Goal: Book appointment/travel/reservation

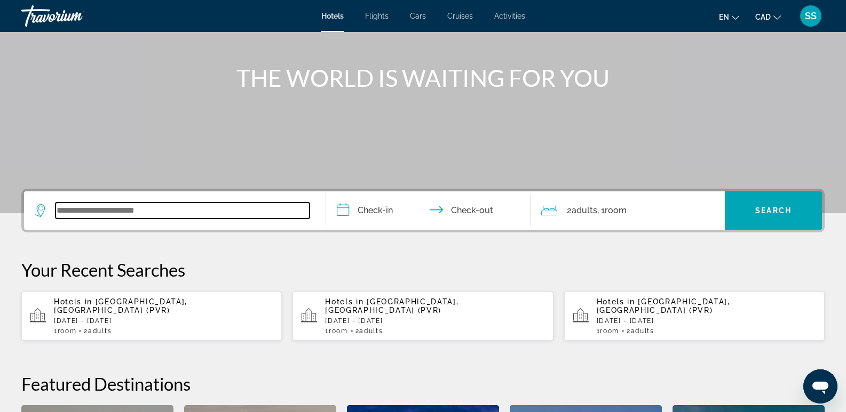
click at [173, 211] on input "Search widget" at bounding box center [182, 211] width 254 height 16
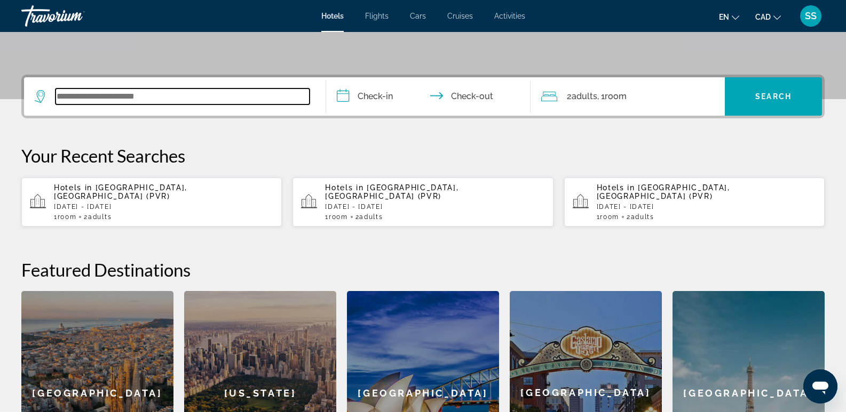
scroll to position [261, 0]
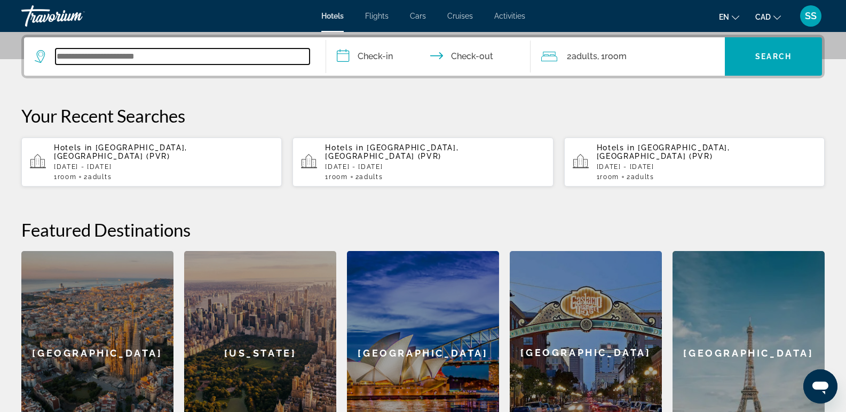
click at [172, 56] on input "Search widget" at bounding box center [182, 57] width 254 height 16
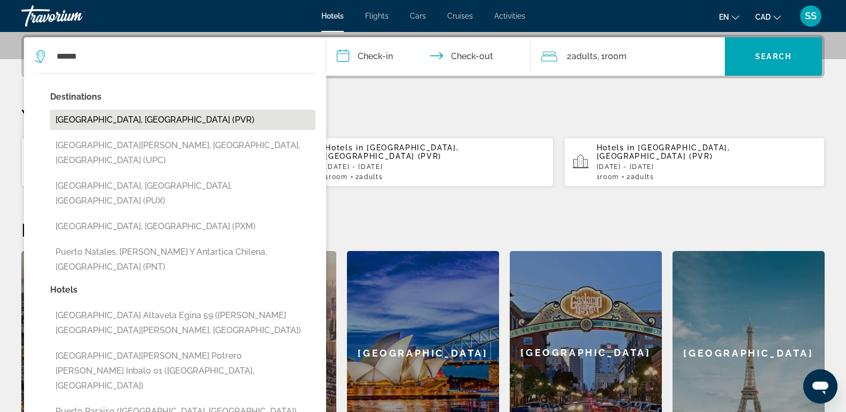
click at [152, 122] on button "[GEOGRAPHIC_DATA], [GEOGRAPHIC_DATA] (PVR)" at bounding box center [182, 120] width 265 height 20
type input "**********"
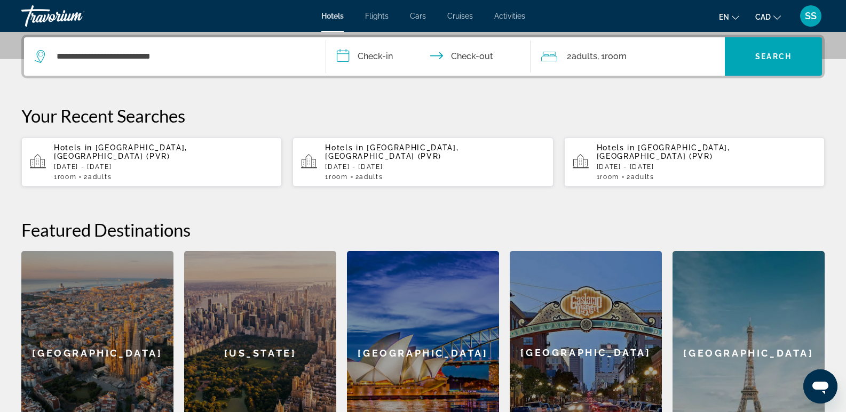
click at [375, 54] on input "**********" at bounding box center [430, 58] width 209 height 42
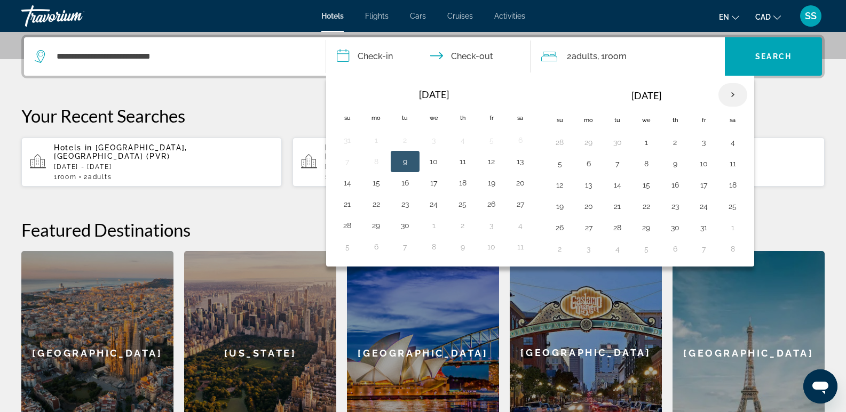
click at [734, 93] on th "Next month" at bounding box center [732, 94] width 29 height 23
click at [378, 206] on button "20" at bounding box center [376, 206] width 17 height 15
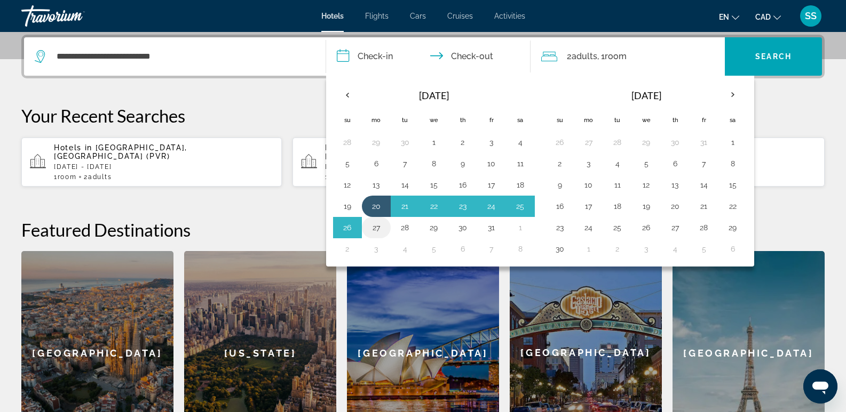
click at [375, 222] on button "27" at bounding box center [376, 227] width 17 height 15
type input "**********"
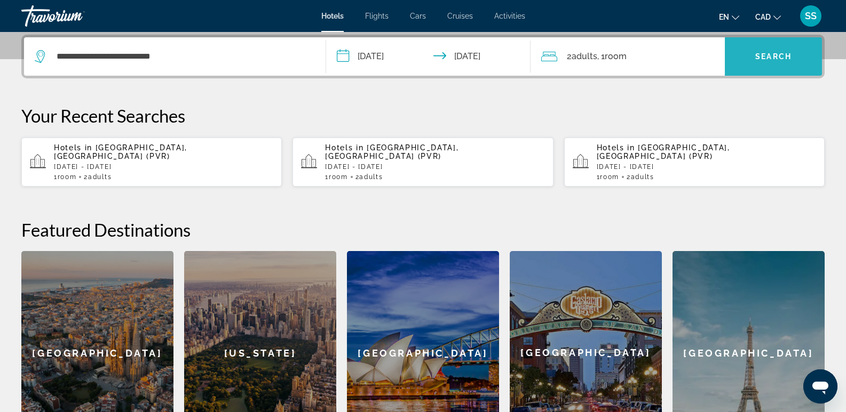
click at [738, 66] on span "Search widget" at bounding box center [772, 57] width 97 height 26
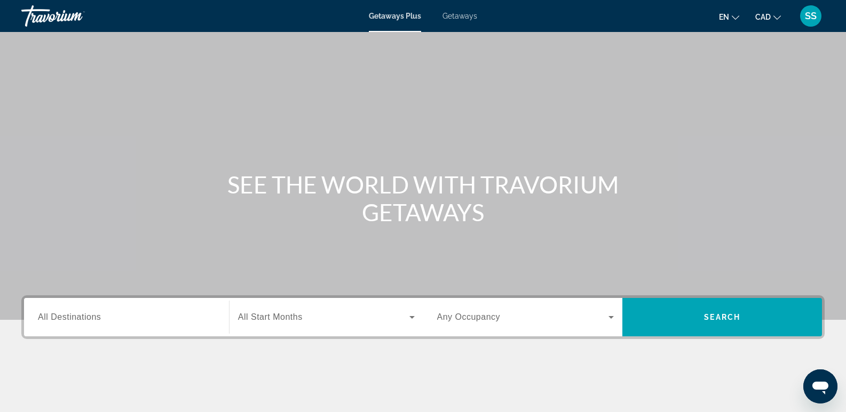
click at [458, 13] on span "Getaways" at bounding box center [459, 16] width 35 height 9
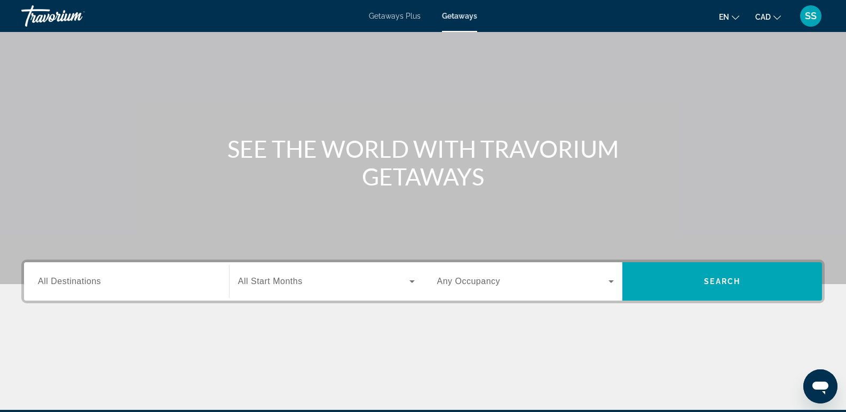
scroll to position [53, 0]
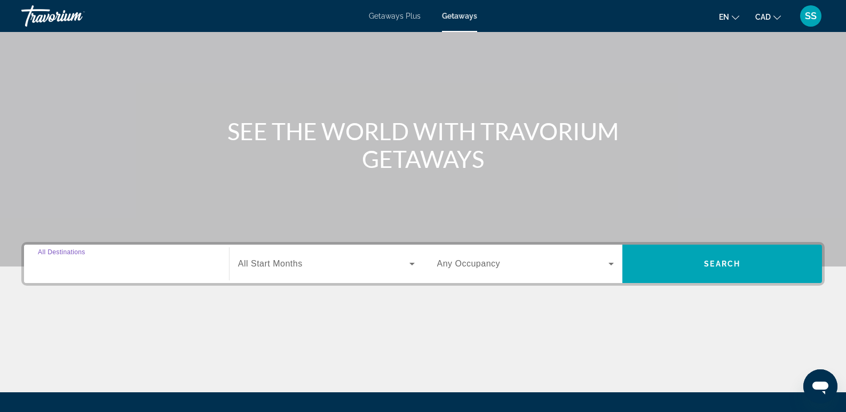
click at [95, 270] on input "Destination All Destinations" at bounding box center [126, 264] width 177 height 13
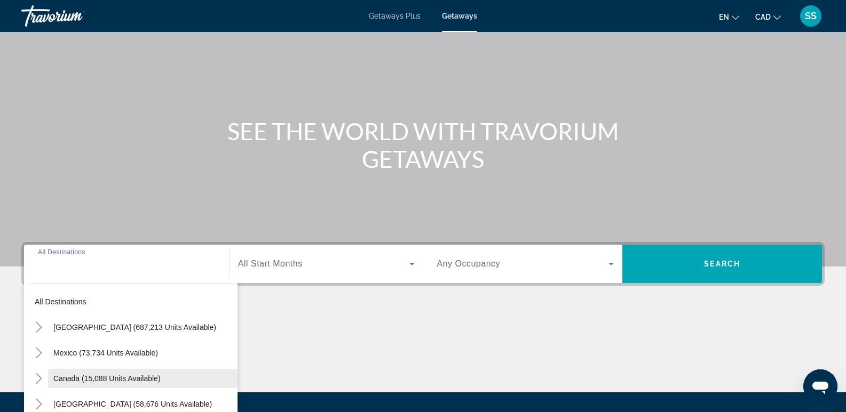
scroll to position [164, 0]
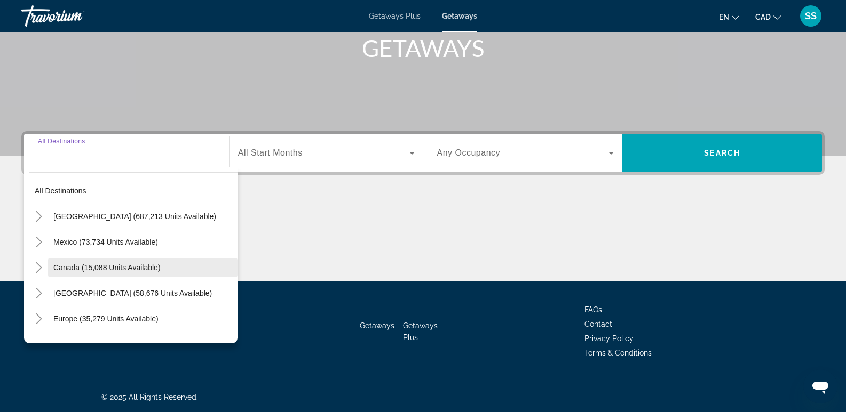
click at [88, 263] on span "Search widget" at bounding box center [142, 268] width 189 height 26
type input "**********"
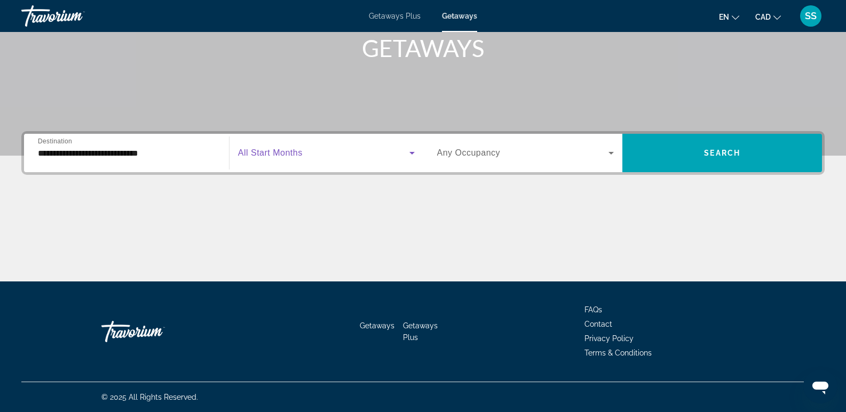
click at [349, 155] on span "Search widget" at bounding box center [323, 153] width 171 height 13
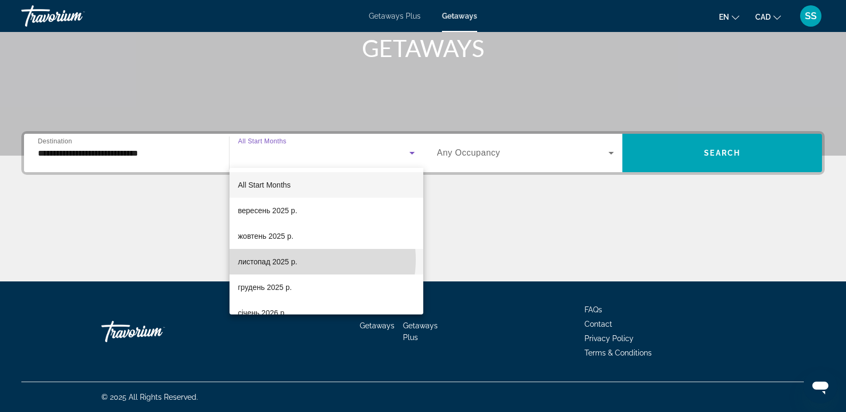
click at [305, 260] on mat-option "листопад 2025 р." at bounding box center [326, 262] width 194 height 26
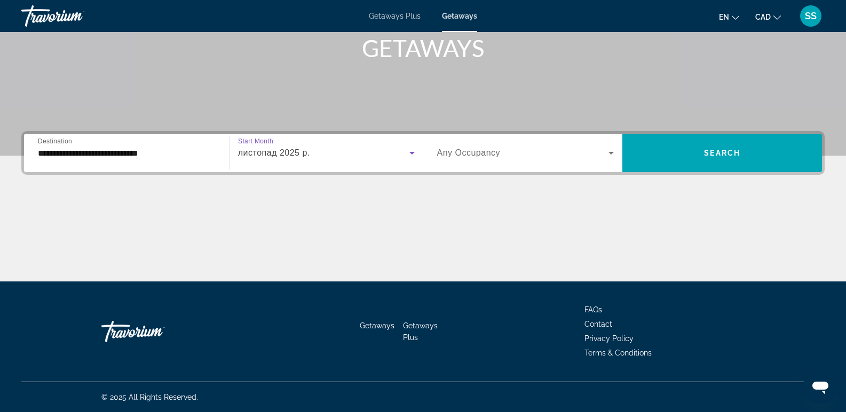
click at [596, 148] on span "Search widget" at bounding box center [523, 153] width 172 height 13
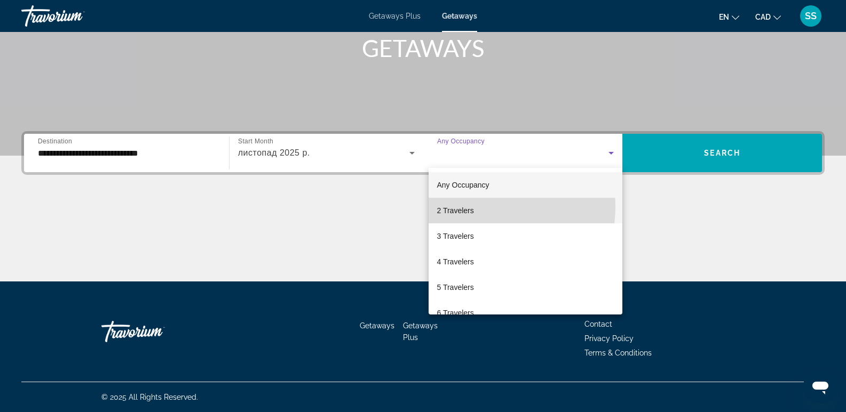
click at [481, 207] on mat-option "2 Travelers" at bounding box center [525, 211] width 194 height 26
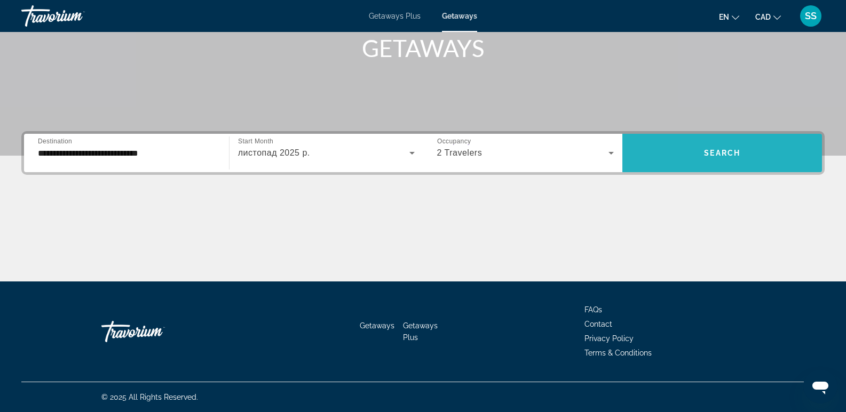
click at [714, 142] on span "Search widget" at bounding box center [722, 153] width 200 height 26
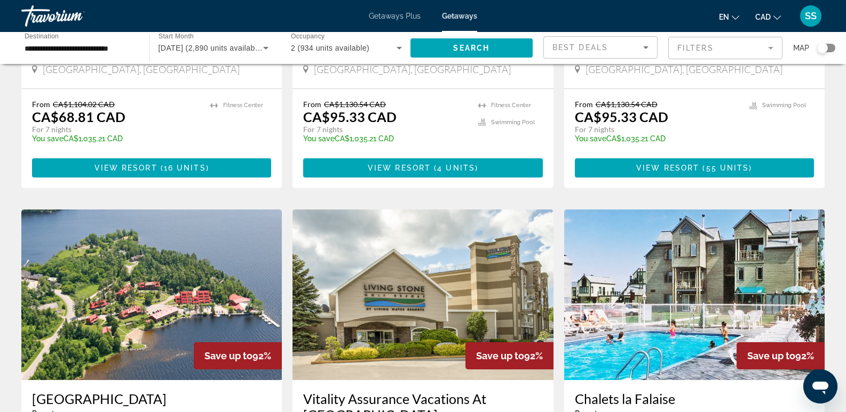
scroll to position [480, 0]
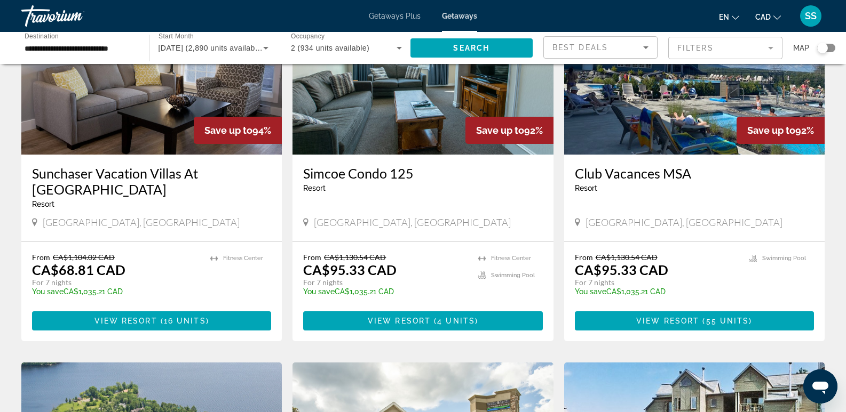
click at [143, 145] on img "Main content" at bounding box center [151, 69] width 260 height 171
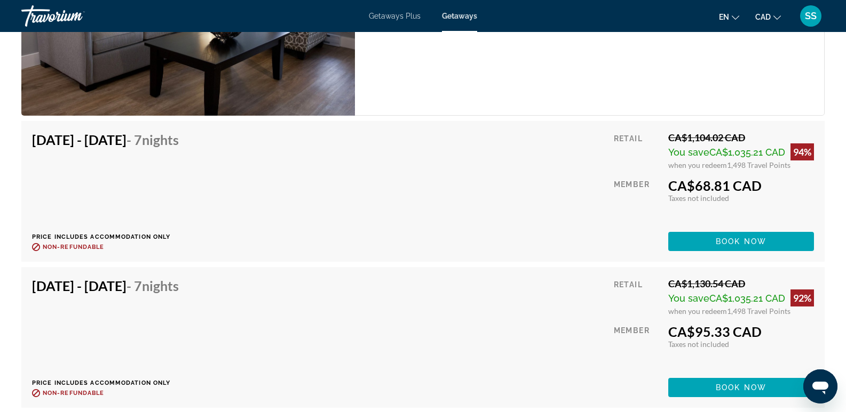
scroll to position [2116, 0]
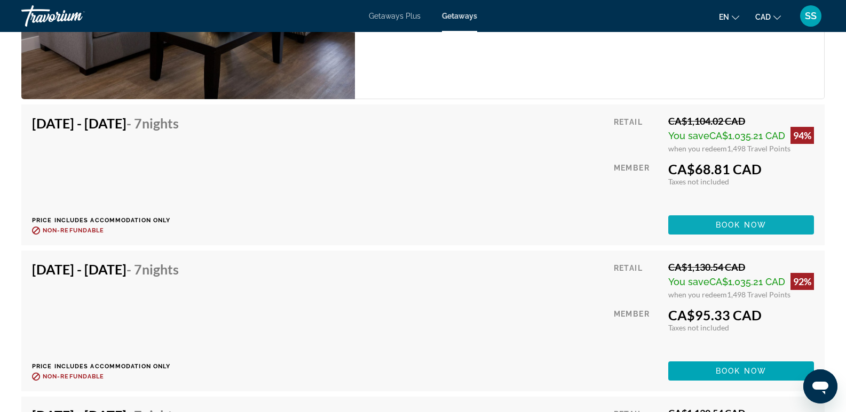
click at [745, 228] on span "Book now" at bounding box center [740, 225] width 51 height 9
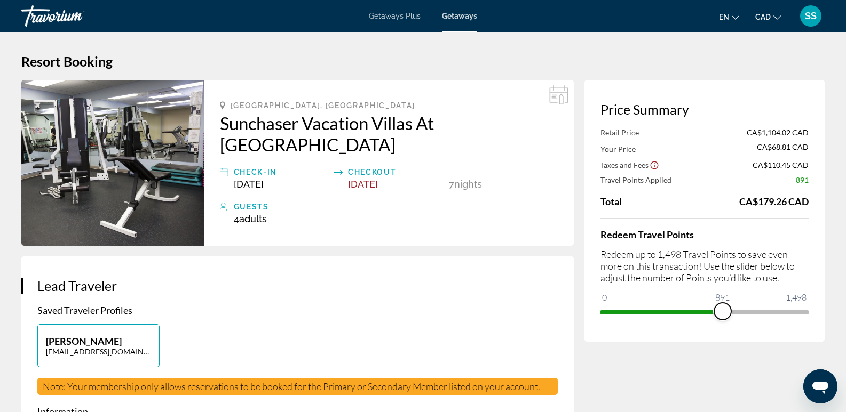
drag, startPoint x: 802, startPoint y: 310, endPoint x: 720, endPoint y: 315, distance: 82.3
click at [720, 315] on span "ngx-slider" at bounding box center [722, 311] width 17 height 17
drag, startPoint x: 716, startPoint y: 312, endPoint x: 634, endPoint y: 315, distance: 82.2
click at [684, 315] on span "ngx-slider" at bounding box center [692, 311] width 17 height 17
drag, startPoint x: 636, startPoint y: 315, endPoint x: 853, endPoint y: 310, distance: 217.2
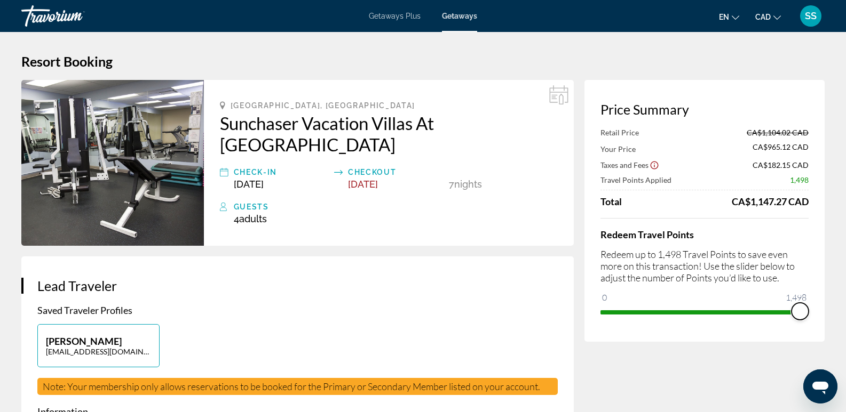
click at [846, 311] on html "Skip to main content Getaways Plus Getaways en English Español Français Italian…" at bounding box center [423, 206] width 846 height 412
drag, startPoint x: 801, startPoint y: 313, endPoint x: 762, endPoint y: 315, distance: 39.6
click at [776, 317] on span "ngx-slider" at bounding box center [784, 311] width 17 height 17
drag, startPoint x: 763, startPoint y: 311, endPoint x: 827, endPoint y: 315, distance: 64.2
click at [819, 316] on div "Price Summary Retail Price CA$1,104.02 CAD Your Price CA$279.59 CAD Taxes and F…" at bounding box center [704, 211] width 240 height 262
